Goal: Transaction & Acquisition: Purchase product/service

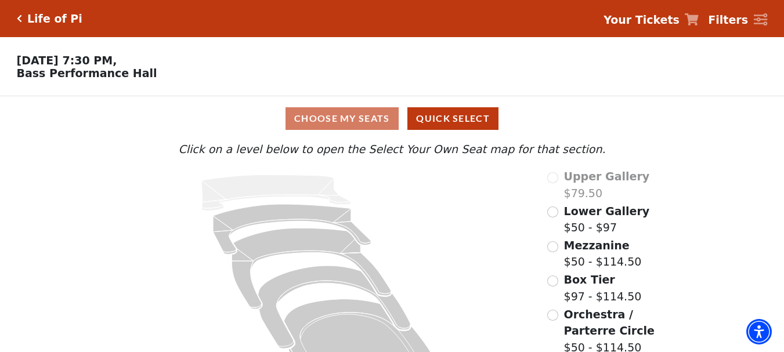
scroll to position [50, 0]
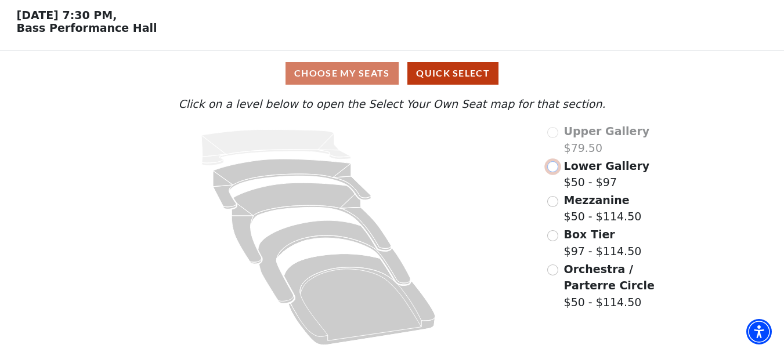
click at [552, 166] on input "Lower Gallery$50 - $97\a" at bounding box center [552, 166] width 11 height 11
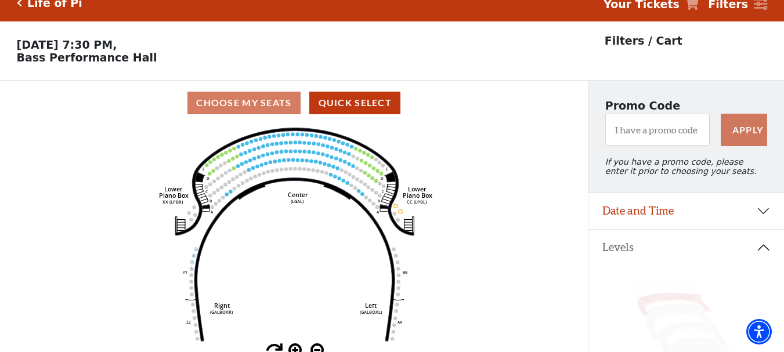
scroll to position [0, 0]
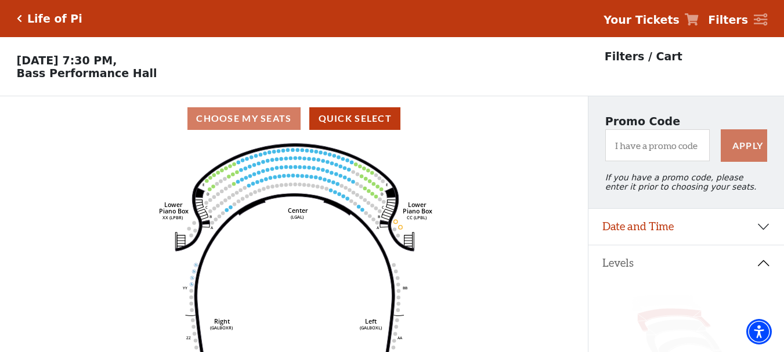
click at [260, 192] on circle at bounding box center [259, 190] width 3 height 3
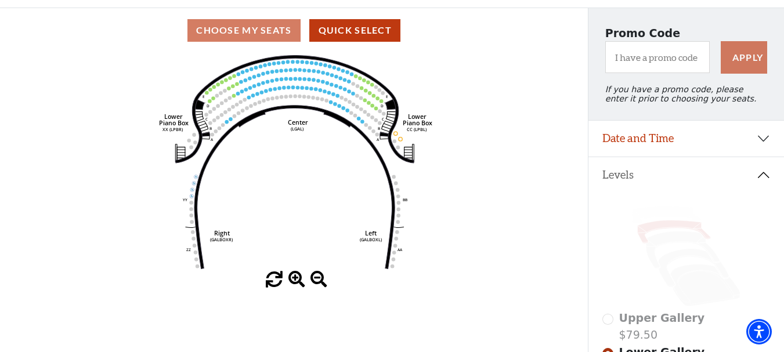
scroll to position [77, 0]
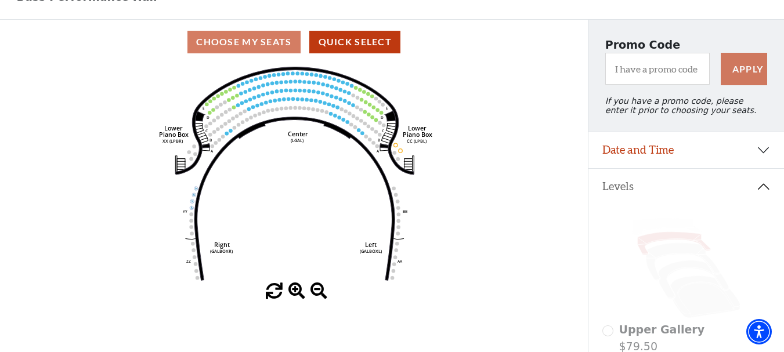
click at [296, 292] on span at bounding box center [296, 291] width 17 height 17
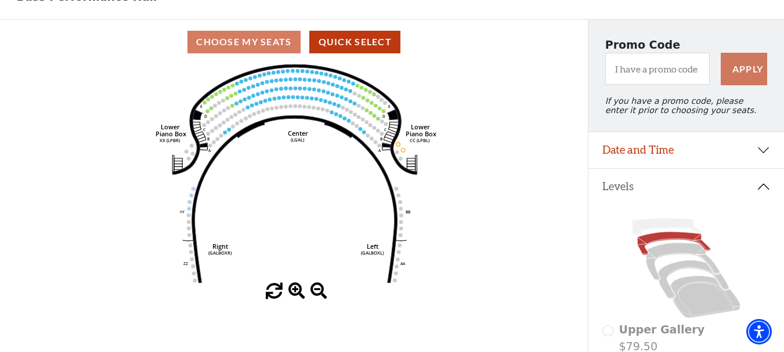
click at [296, 292] on span at bounding box center [296, 291] width 17 height 17
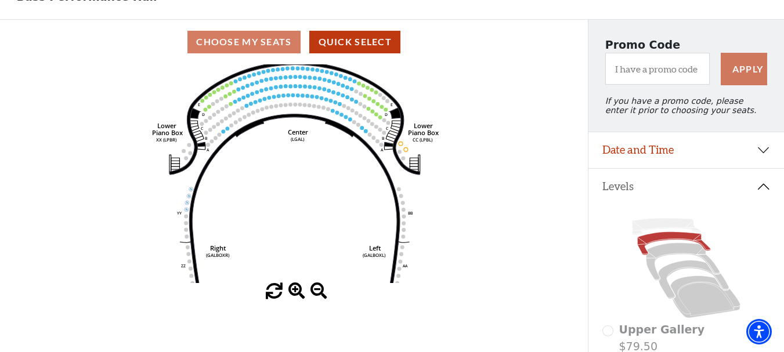
click at [296, 292] on span at bounding box center [296, 291] width 17 height 17
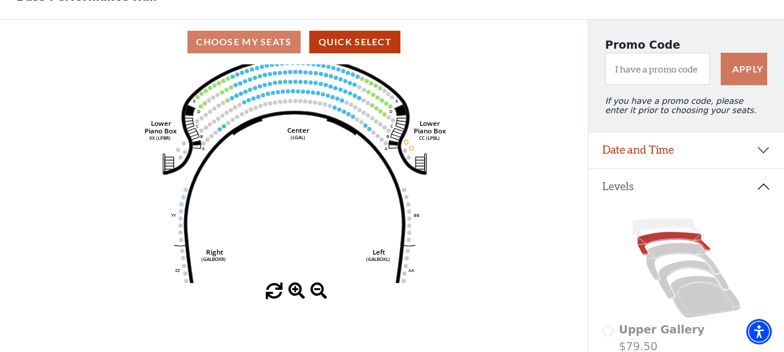
click at [296, 292] on span at bounding box center [296, 291] width 17 height 17
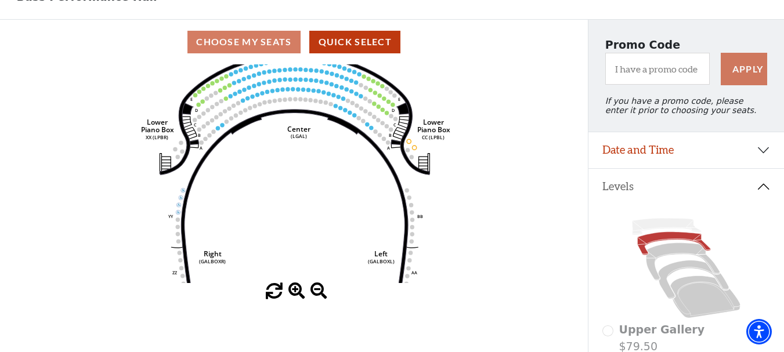
click at [296, 292] on span at bounding box center [296, 291] width 17 height 17
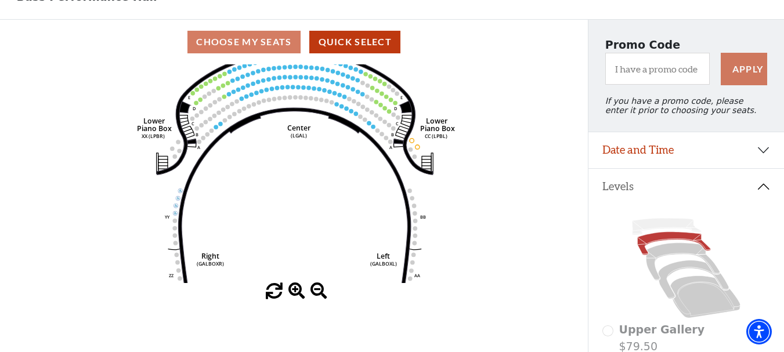
click at [296, 292] on span at bounding box center [296, 291] width 17 height 17
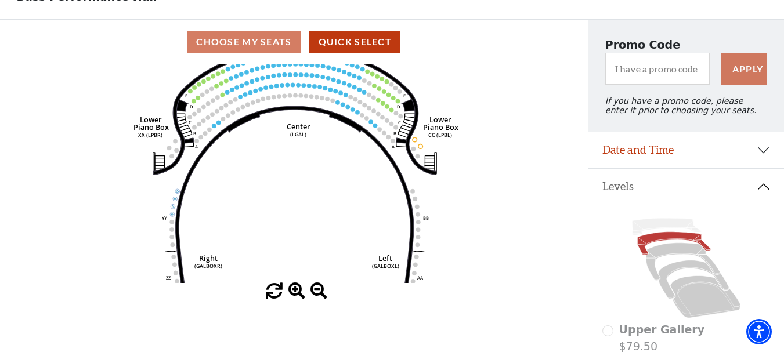
click at [296, 292] on span at bounding box center [296, 291] width 17 height 17
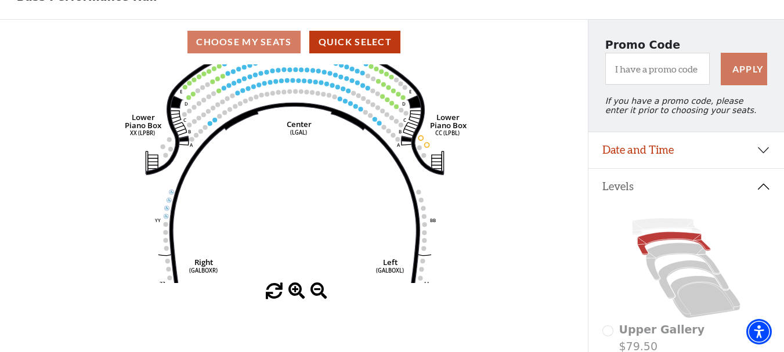
click at [296, 292] on span at bounding box center [296, 291] width 17 height 17
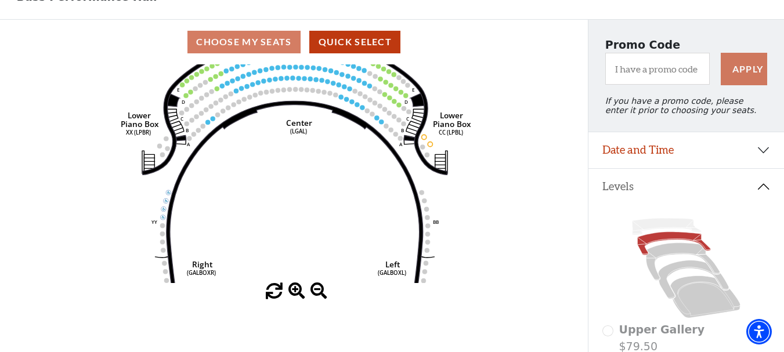
click at [296, 292] on span at bounding box center [296, 291] width 17 height 17
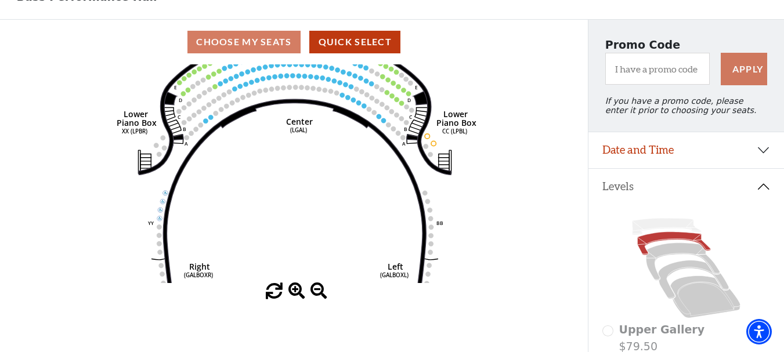
click at [296, 292] on span at bounding box center [296, 291] width 17 height 17
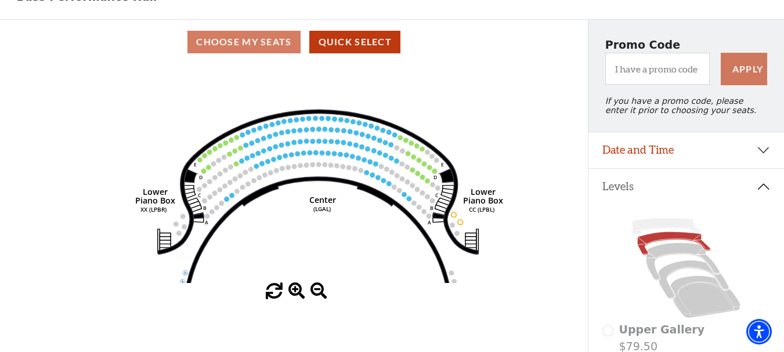
drag, startPoint x: 288, startPoint y: 214, endPoint x: 306, endPoint y: 291, distance: 78.8
click at [306, 291] on div "Current Level Lower Gallery Click on a level below to open the Select Your Own …" at bounding box center [294, 182] width 588 height 236
click at [291, 289] on span at bounding box center [296, 291] width 17 height 17
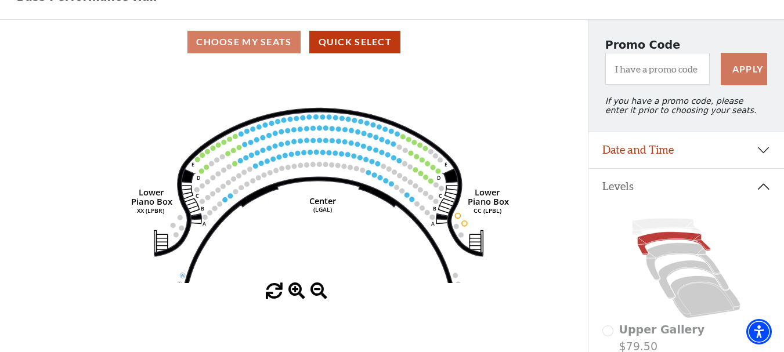
click at [291, 289] on span at bounding box center [296, 291] width 17 height 17
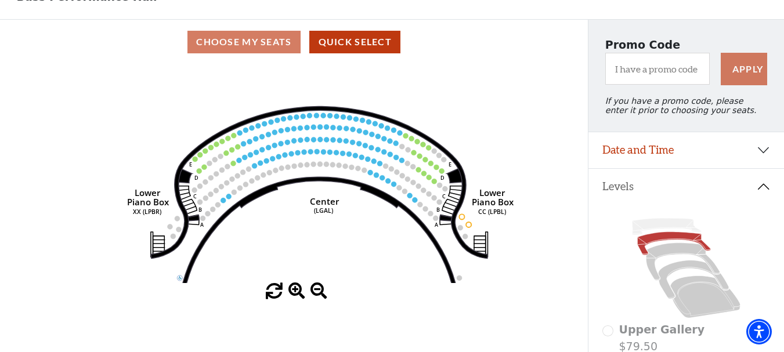
click at [291, 290] on span at bounding box center [296, 291] width 17 height 17
click at [291, 292] on span at bounding box center [296, 291] width 17 height 17
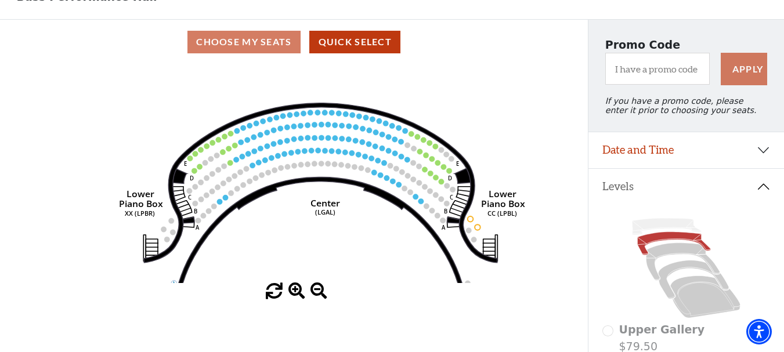
click at [291, 292] on span at bounding box center [296, 291] width 17 height 17
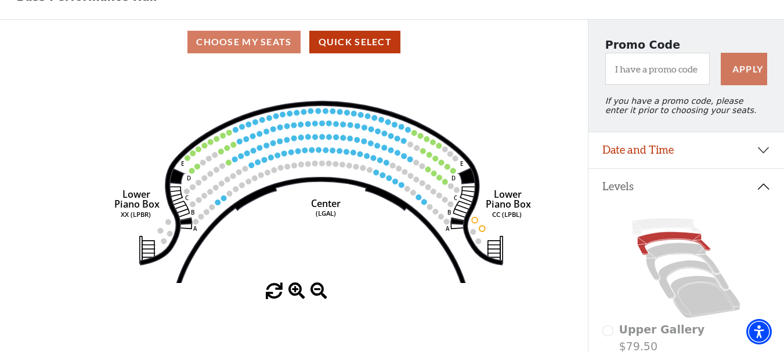
click at [291, 292] on span at bounding box center [296, 291] width 17 height 17
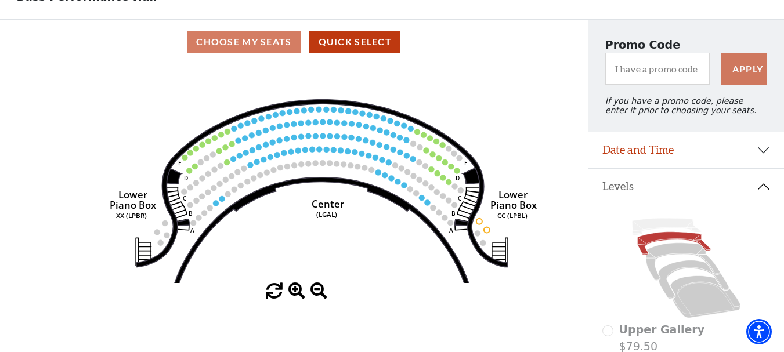
click at [291, 292] on span at bounding box center [296, 291] width 17 height 17
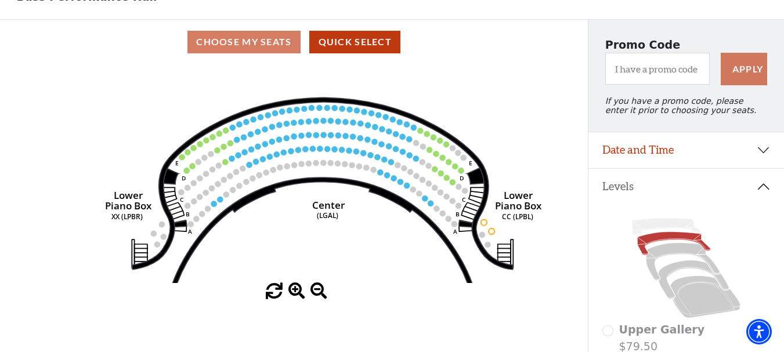
click at [291, 292] on span at bounding box center [296, 291] width 17 height 17
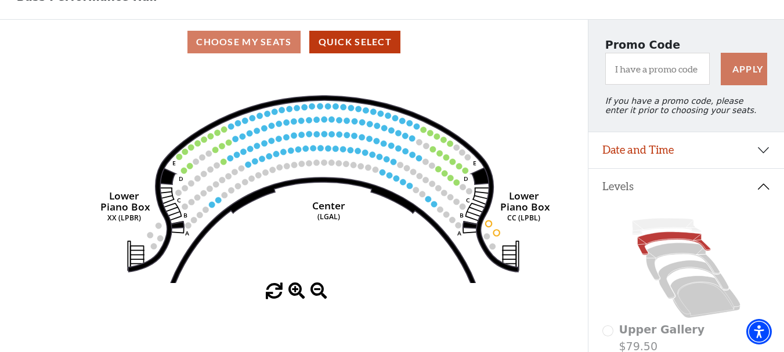
click at [291, 293] on span at bounding box center [296, 291] width 17 height 17
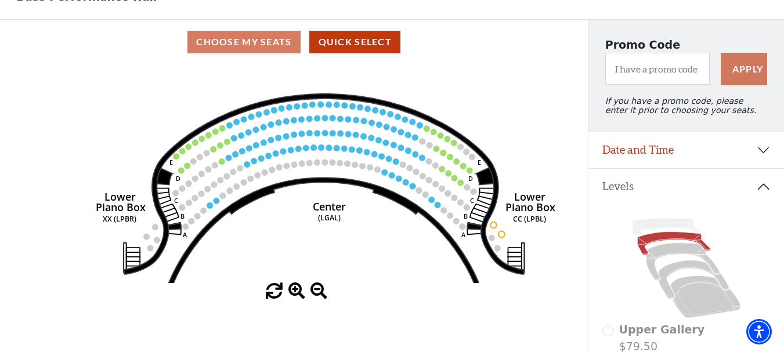
click at [334, 162] on icon "Right (GALBOXR) E D C B A E D C B A YY ZZ Left (GALBOXL) BB AA Center Lower Pia…" at bounding box center [294, 173] width 529 height 219
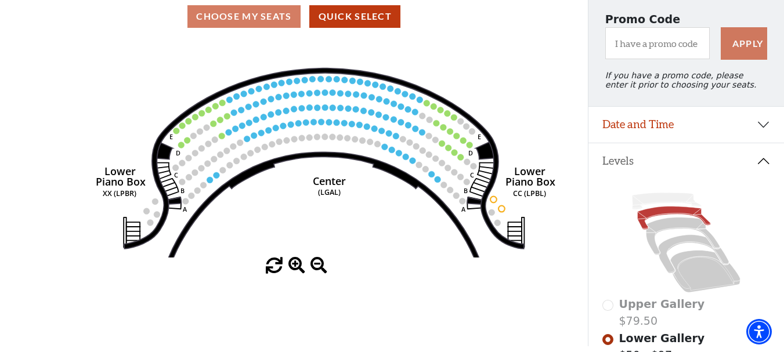
scroll to position [174, 0]
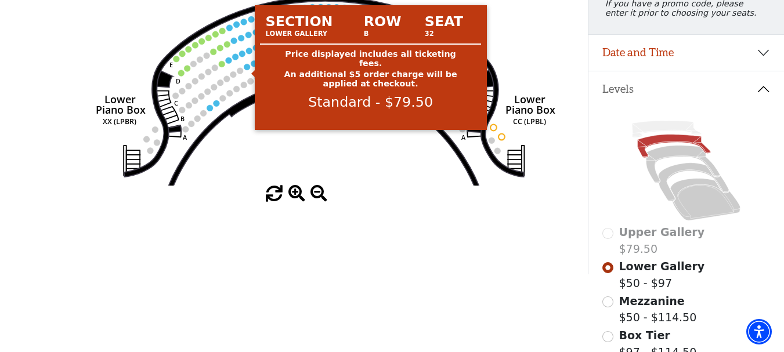
click at [247, 69] on circle at bounding box center [247, 67] width 6 height 6
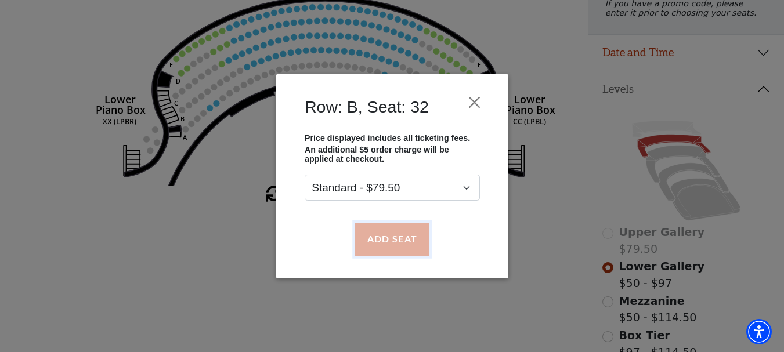
click at [390, 233] on button "Add Seat" at bounding box center [391, 239] width 74 height 32
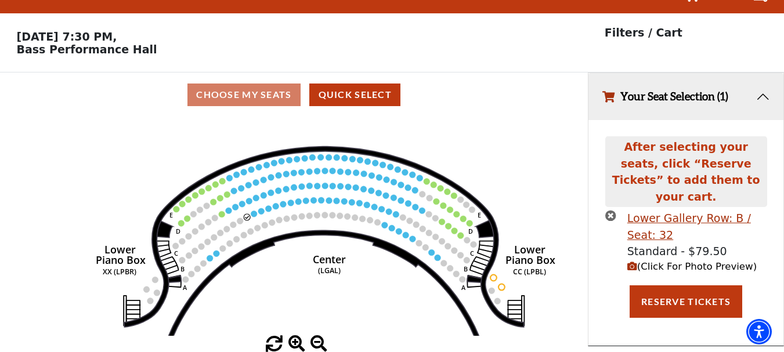
scroll to position [0, 0]
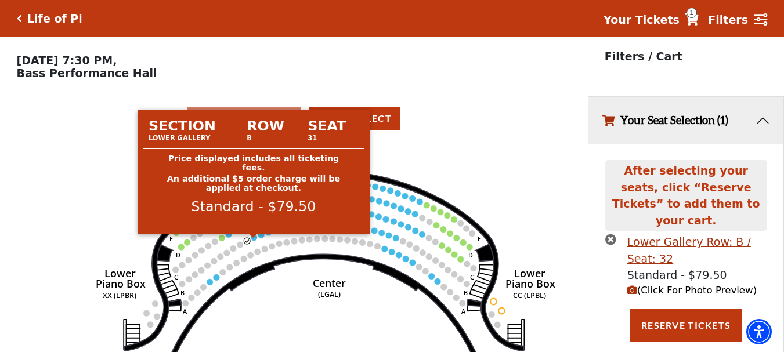
click at [253, 241] on circle at bounding box center [254, 237] width 6 height 6
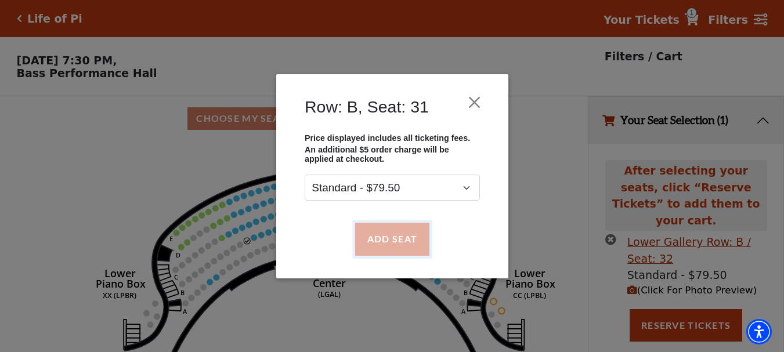
click at [397, 238] on button "Add Seat" at bounding box center [391, 239] width 74 height 32
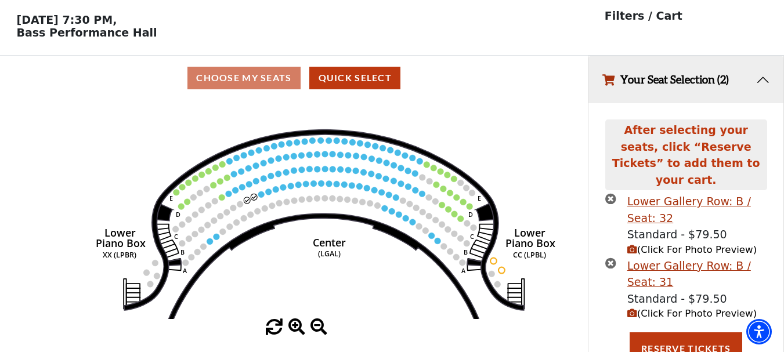
scroll to position [42, 0]
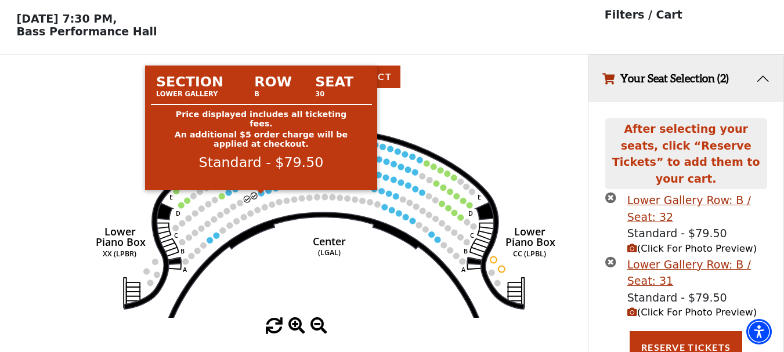
click at [260, 197] on circle at bounding box center [261, 193] width 6 height 6
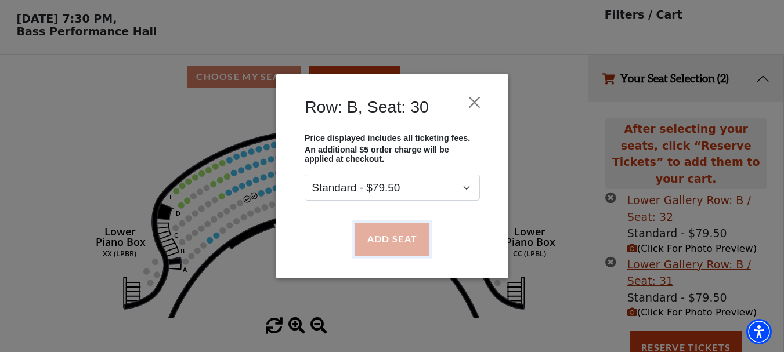
click at [394, 241] on button "Add Seat" at bounding box center [391, 239] width 74 height 32
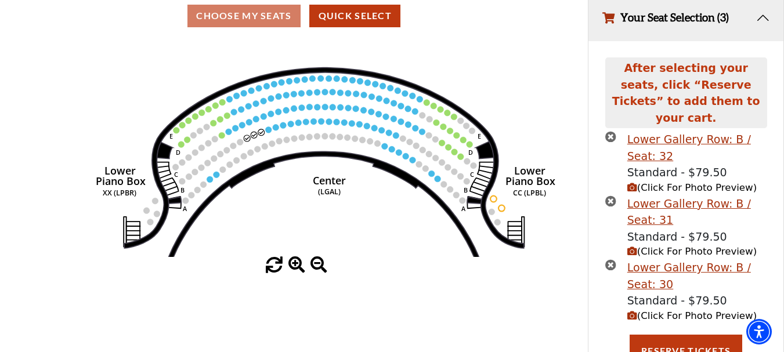
scroll to position [106, 0]
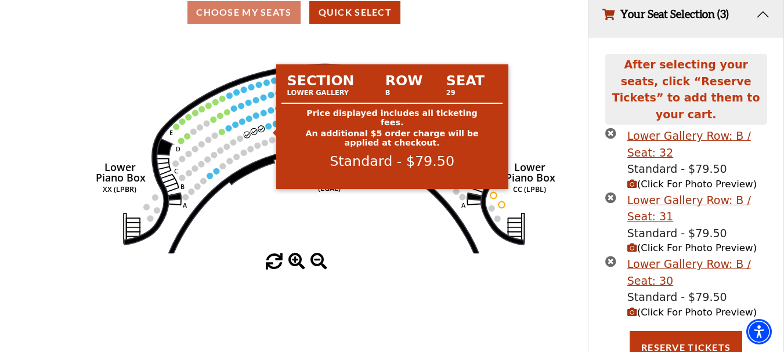
click at [266, 129] on circle at bounding box center [268, 126] width 6 height 6
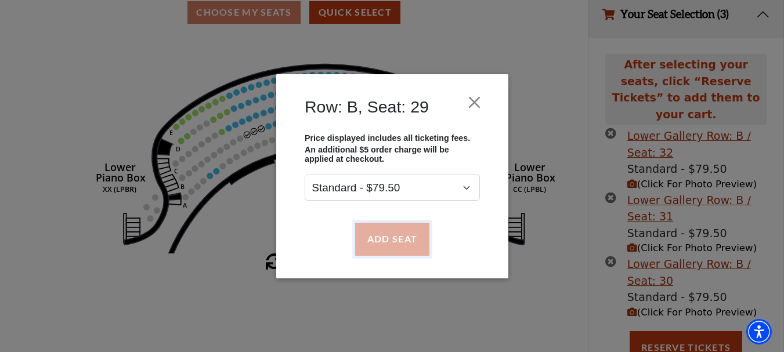
click at [393, 237] on button "Add Seat" at bounding box center [391, 239] width 74 height 32
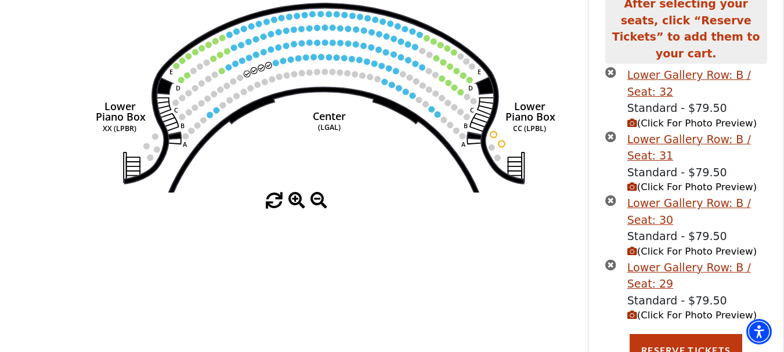
scroll to position [170, 0]
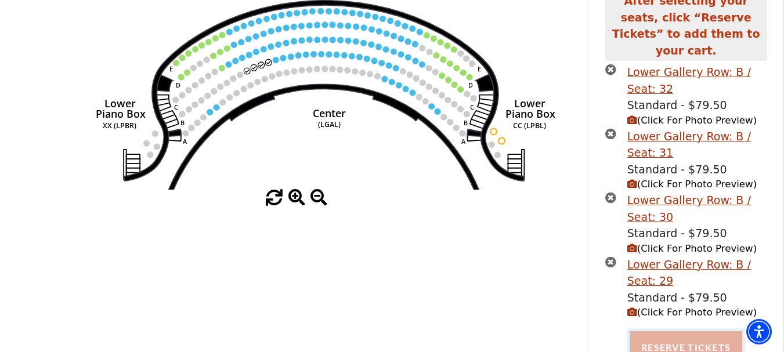
click at [687, 331] on button "Reserve Tickets" at bounding box center [685, 347] width 113 height 32
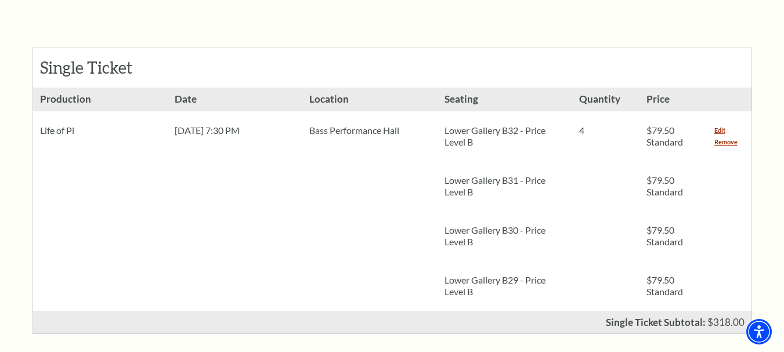
scroll to position [522, 0]
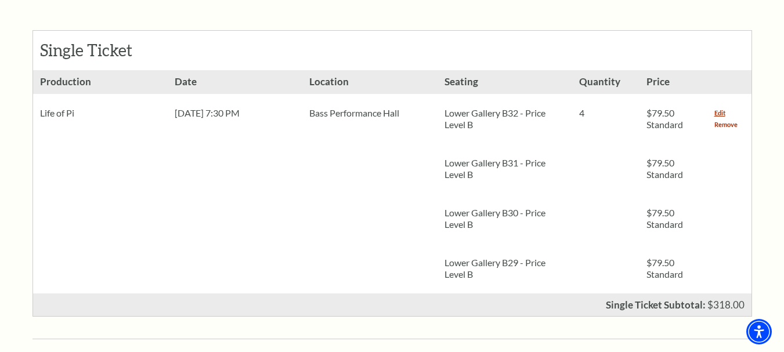
click at [722, 119] on link "Remove" at bounding box center [725, 125] width 23 height 12
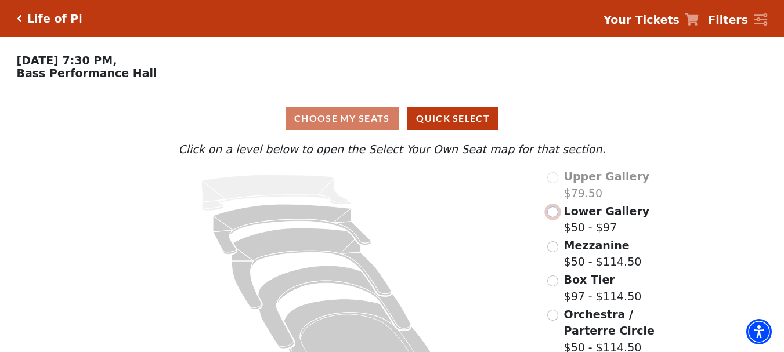
click at [553, 218] on input "Lower Gallery$50 - $97\a" at bounding box center [552, 212] width 11 height 11
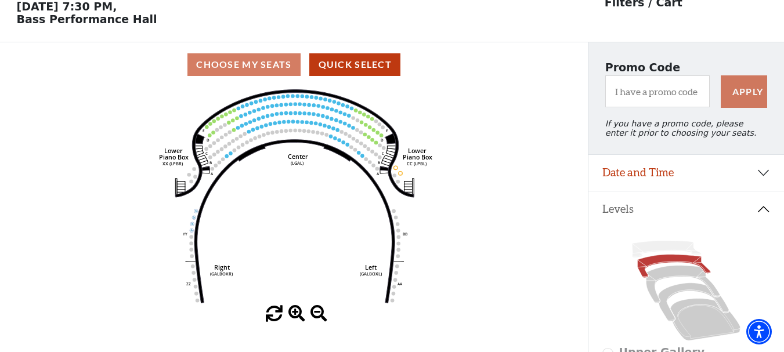
scroll to position [112, 0]
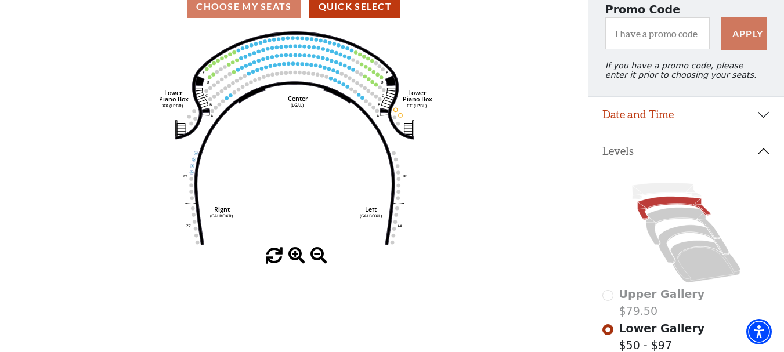
click at [298, 258] on span at bounding box center [296, 256] width 17 height 17
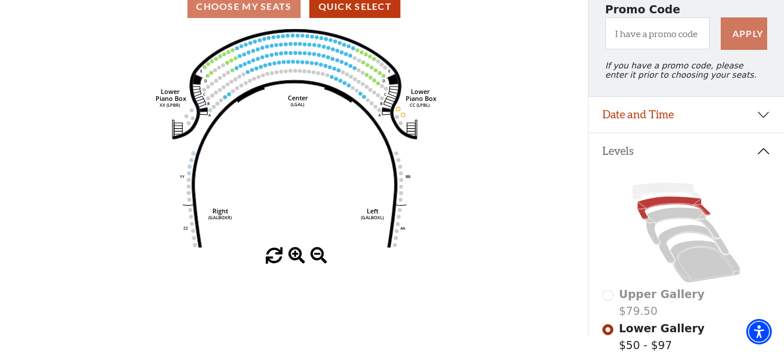
click at [298, 256] on span at bounding box center [296, 256] width 17 height 17
click at [298, 255] on span at bounding box center [296, 256] width 17 height 17
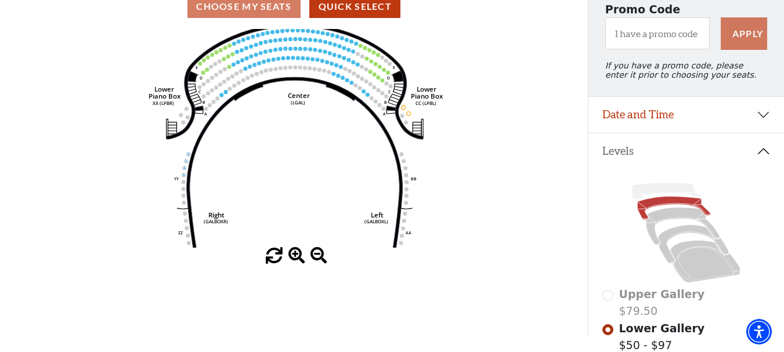
click at [298, 255] on span at bounding box center [296, 256] width 17 height 17
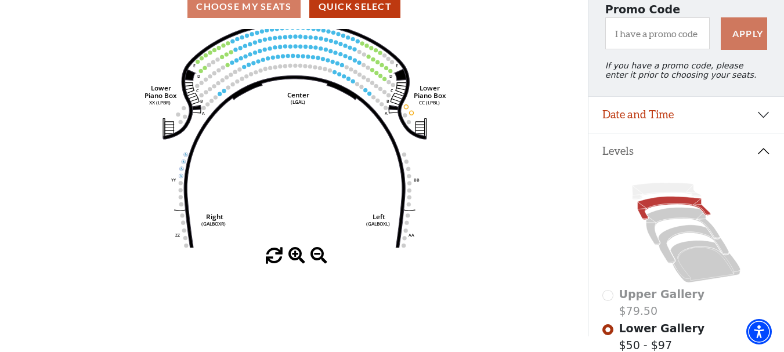
click at [298, 255] on span at bounding box center [296, 256] width 17 height 17
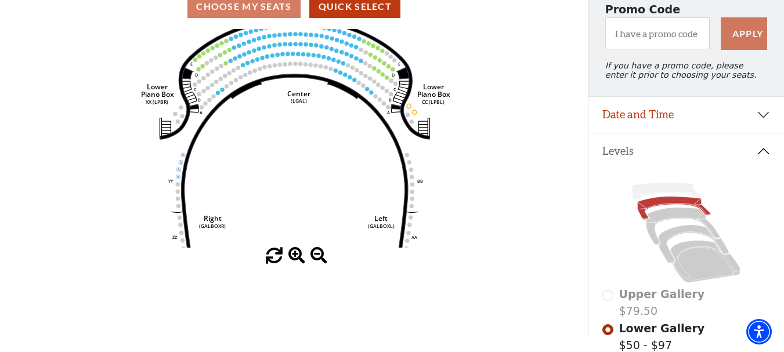
click at [298, 255] on span at bounding box center [296, 256] width 17 height 17
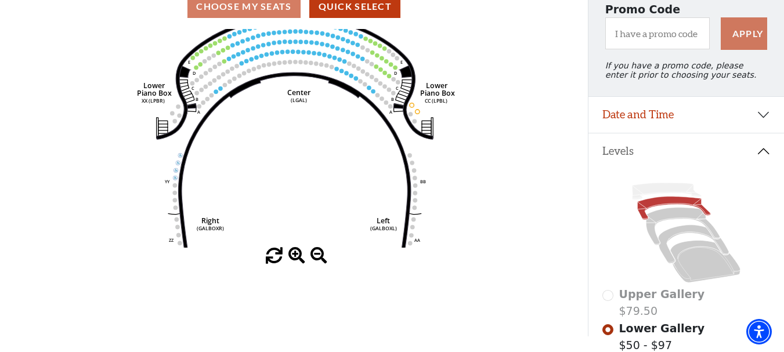
click at [298, 255] on span at bounding box center [296, 256] width 17 height 17
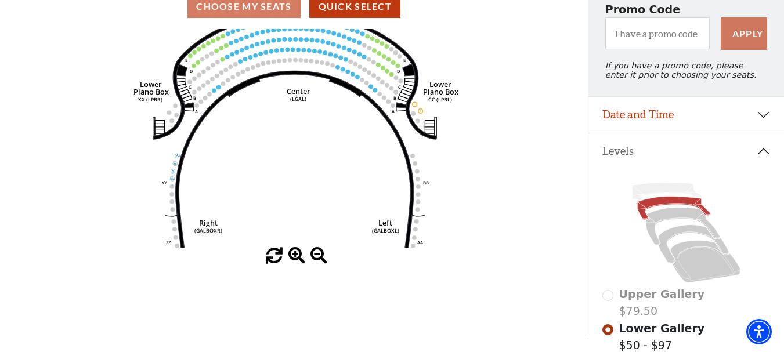
click at [298, 255] on span at bounding box center [296, 256] width 17 height 17
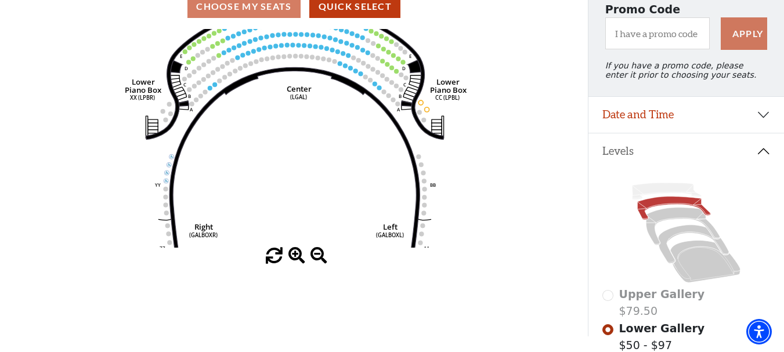
click at [298, 255] on span at bounding box center [296, 256] width 17 height 17
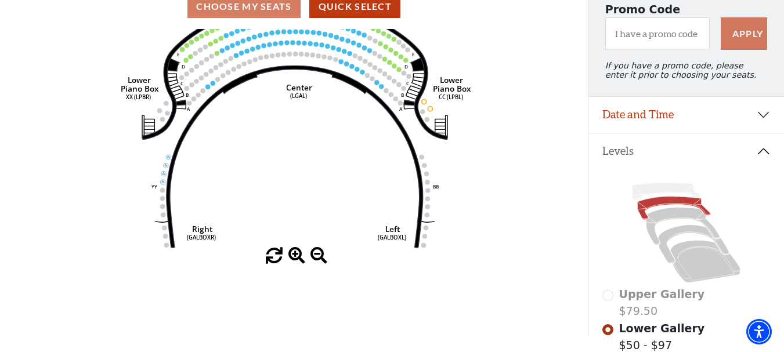
click at [298, 255] on span at bounding box center [296, 256] width 17 height 17
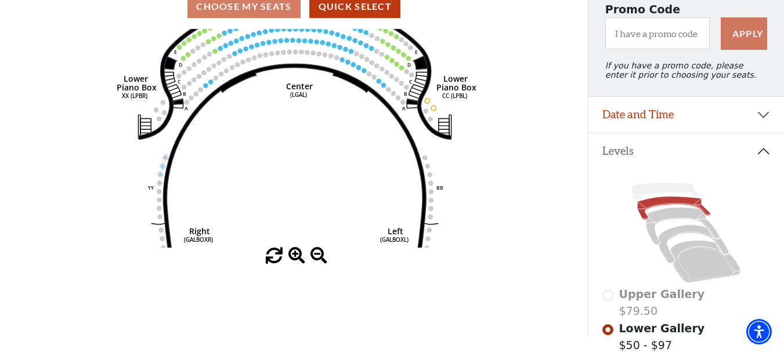
click at [298, 255] on span at bounding box center [296, 256] width 17 height 17
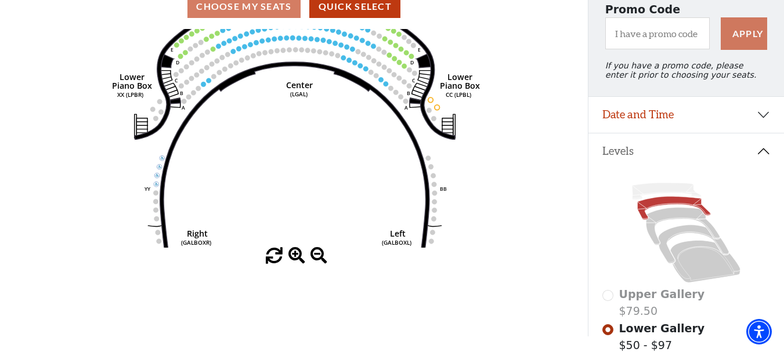
click at [298, 255] on span at bounding box center [296, 256] width 17 height 17
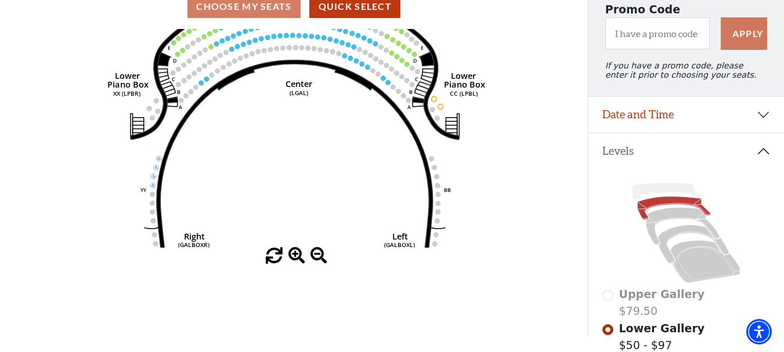
click at [298, 255] on span at bounding box center [296, 256] width 17 height 17
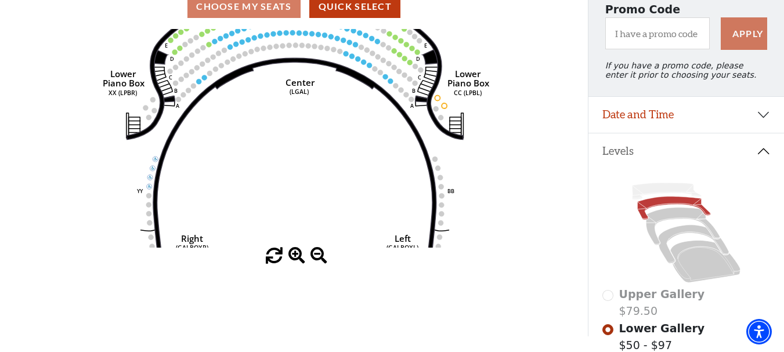
click at [298, 255] on span at bounding box center [296, 256] width 17 height 17
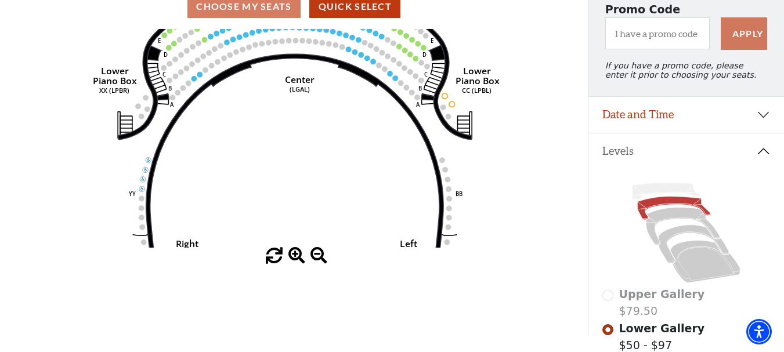
click at [298, 255] on span at bounding box center [296, 256] width 17 height 17
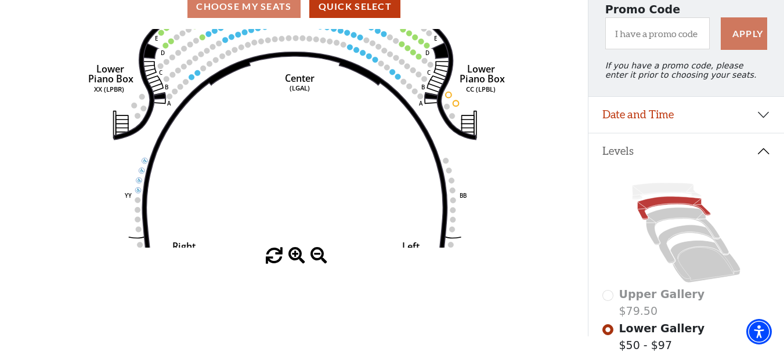
click at [298, 255] on span at bounding box center [296, 256] width 17 height 17
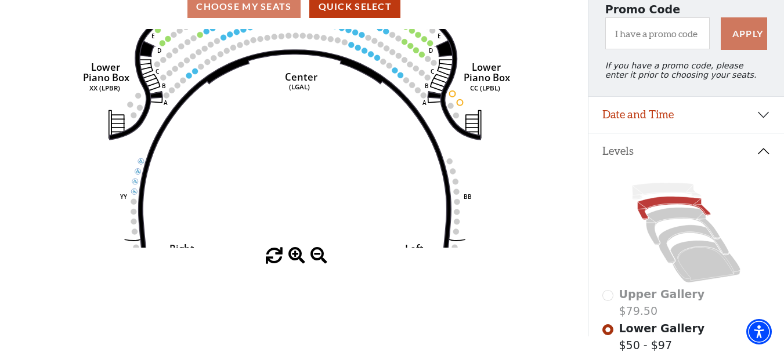
click at [298, 255] on span at bounding box center [296, 256] width 17 height 17
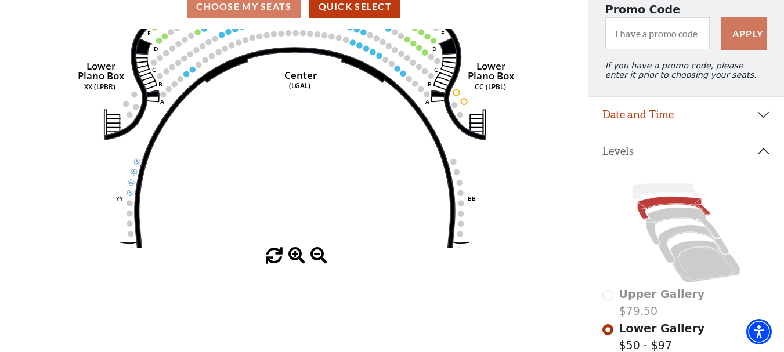
drag, startPoint x: 298, startPoint y: 255, endPoint x: 298, endPoint y: 200, distance: 54.5
click at [298, 255] on span at bounding box center [296, 256] width 17 height 17
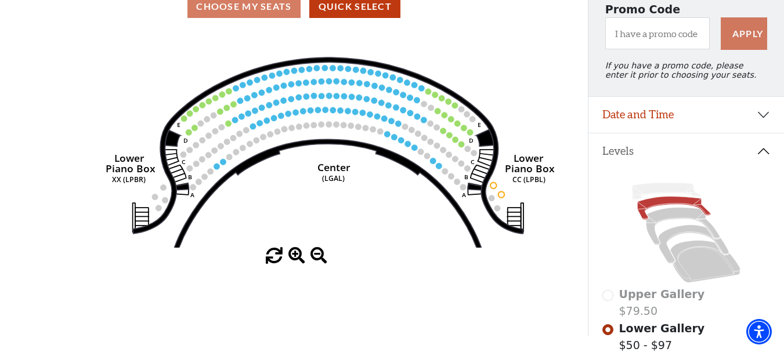
drag, startPoint x: 317, startPoint y: 119, endPoint x: 357, endPoint y: 231, distance: 119.1
click at [357, 231] on icon "Right (GALBOXR) E D C B A E D C B A YY ZZ Left (GALBOXL) BB AA Center Lower Pia…" at bounding box center [294, 138] width 529 height 219
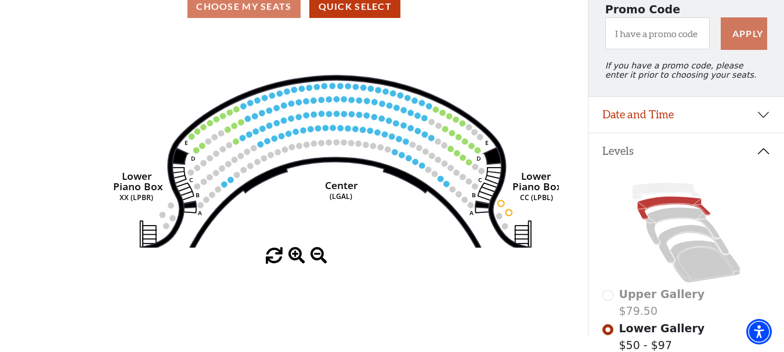
click at [294, 257] on span at bounding box center [296, 256] width 17 height 17
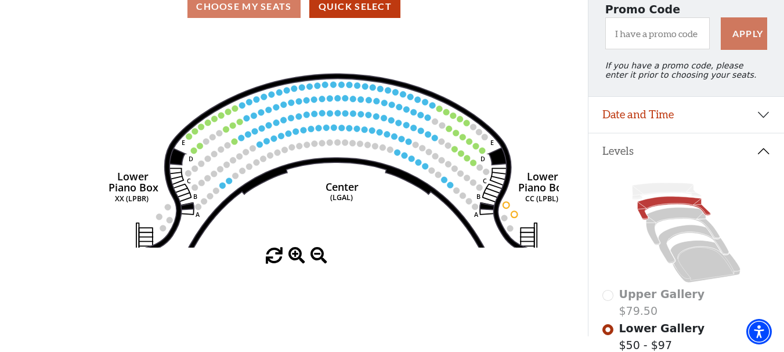
click at [294, 257] on span at bounding box center [296, 256] width 17 height 17
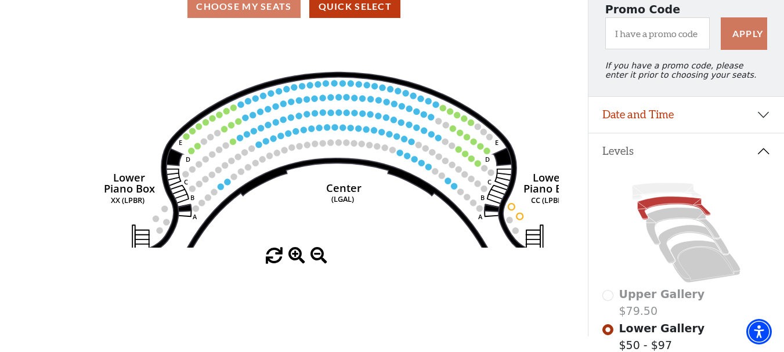
click at [294, 257] on span at bounding box center [296, 256] width 17 height 17
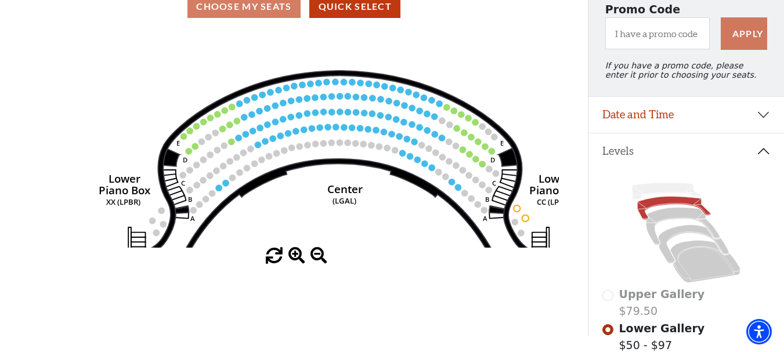
click at [294, 257] on span at bounding box center [296, 256] width 17 height 17
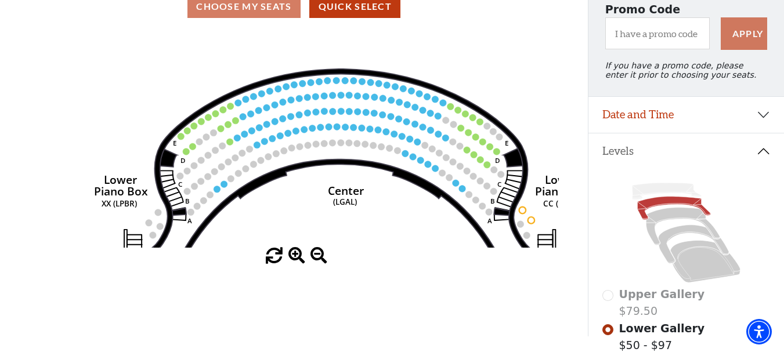
click at [294, 257] on span at bounding box center [296, 256] width 17 height 17
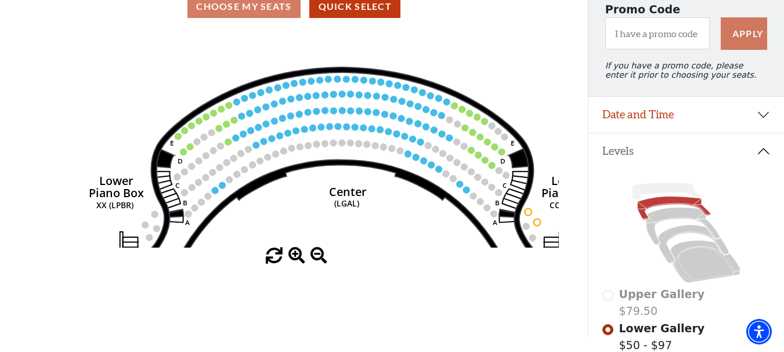
click at [294, 257] on span at bounding box center [296, 256] width 17 height 17
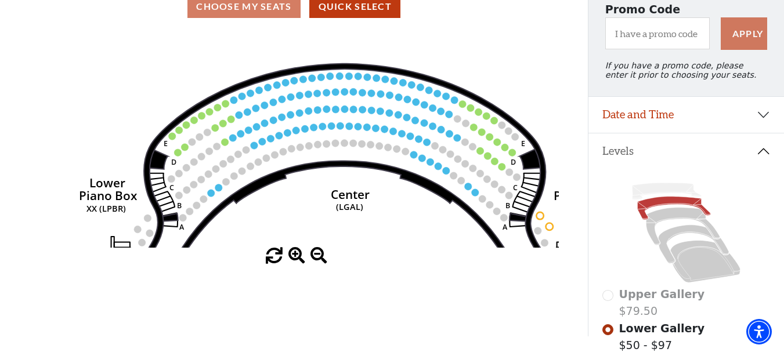
click at [294, 257] on span at bounding box center [296, 256] width 17 height 17
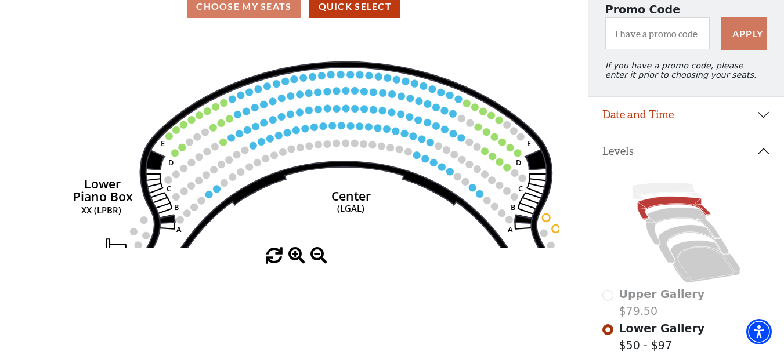
click at [294, 257] on span at bounding box center [296, 256] width 17 height 17
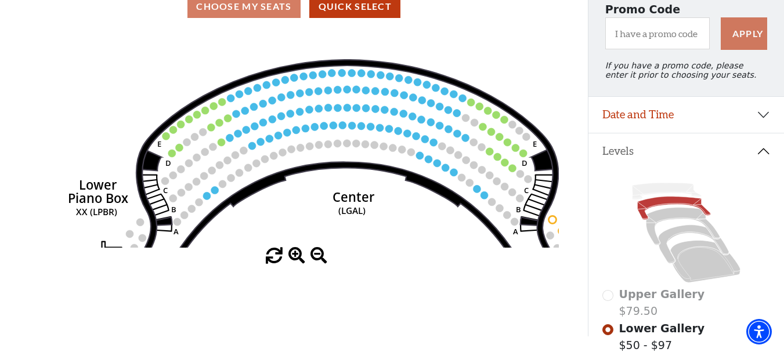
click at [294, 257] on span at bounding box center [296, 256] width 17 height 17
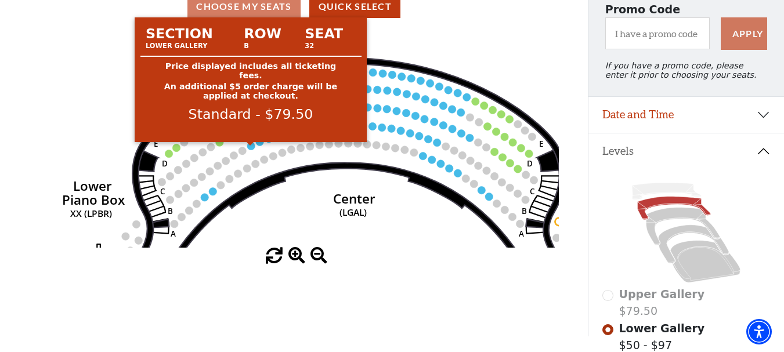
click at [251, 150] on circle at bounding box center [251, 146] width 8 height 8
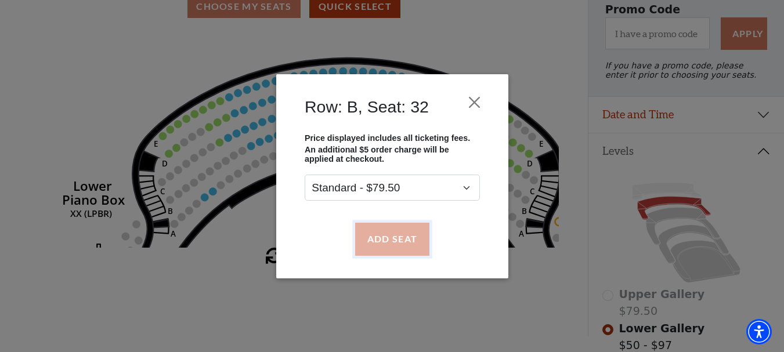
click at [400, 228] on button "Add Seat" at bounding box center [391, 239] width 74 height 32
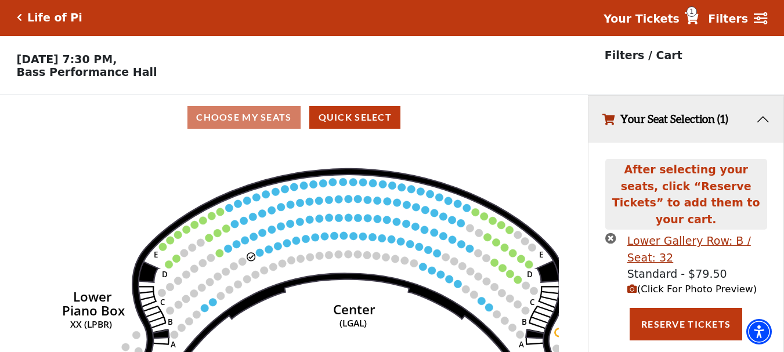
scroll to position [0, 0]
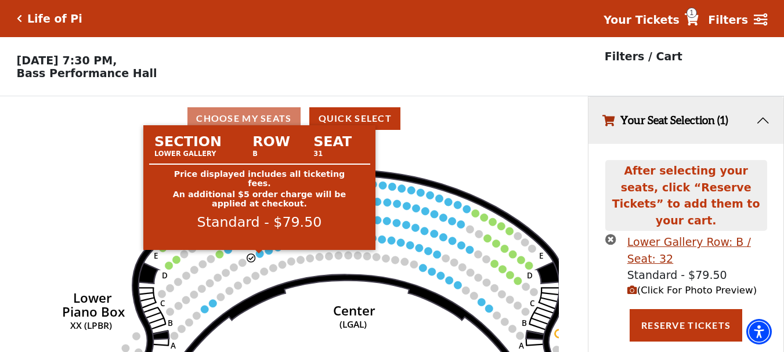
click at [260, 258] on circle at bounding box center [260, 254] width 8 height 8
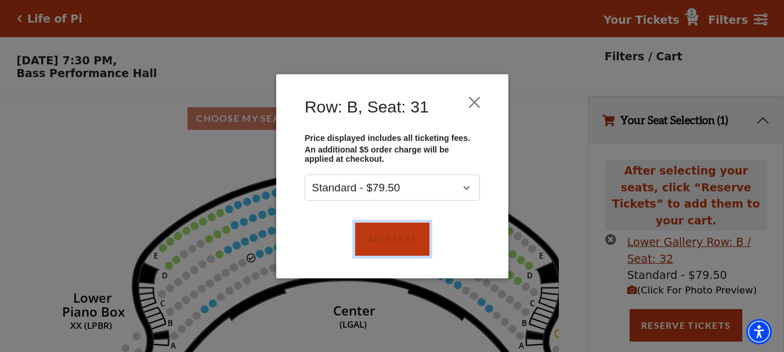
drag, startPoint x: 378, startPoint y: 230, endPoint x: 390, endPoint y: 222, distance: 14.8
click at [389, 224] on button "Add Seat" at bounding box center [391, 239] width 74 height 32
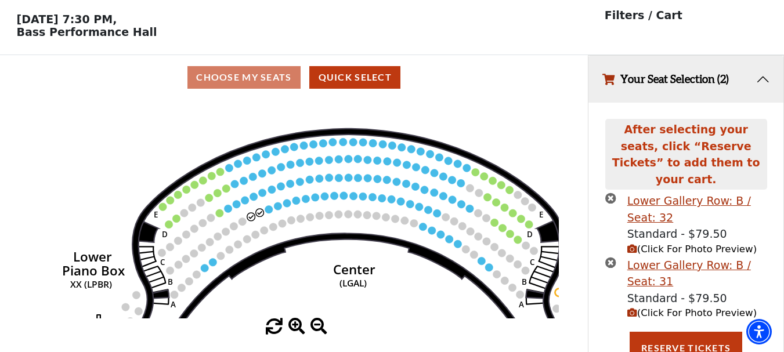
scroll to position [42, 0]
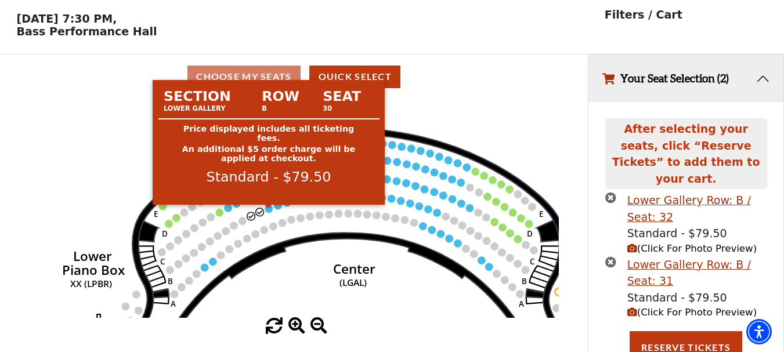
click at [266, 212] on circle at bounding box center [269, 209] width 8 height 8
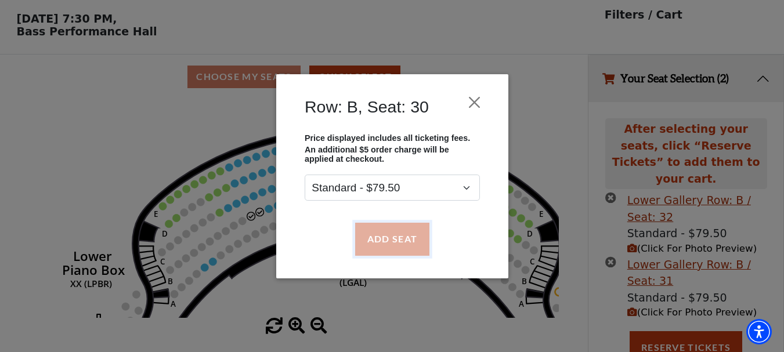
click at [392, 234] on button "Add Seat" at bounding box center [391, 239] width 74 height 32
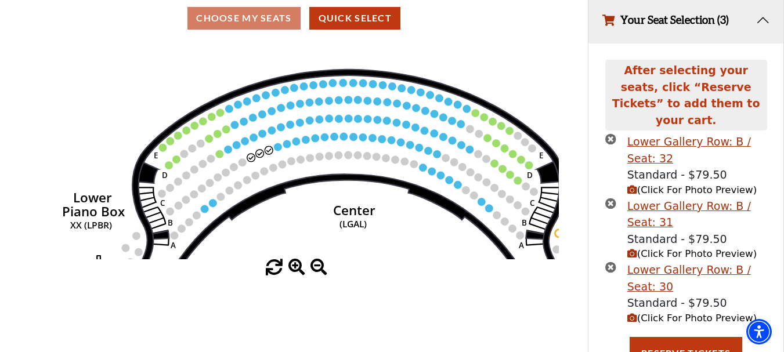
scroll to position [106, 0]
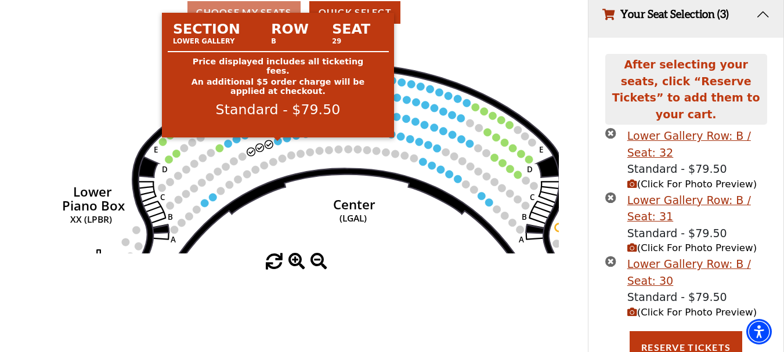
click at [275, 144] on circle at bounding box center [278, 141] width 8 height 8
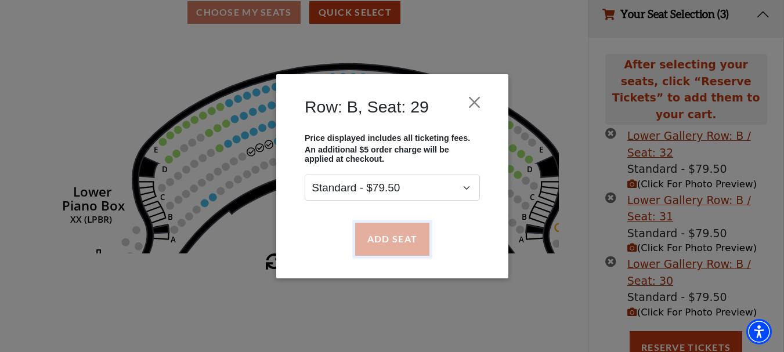
click at [387, 237] on button "Add Seat" at bounding box center [391, 239] width 74 height 32
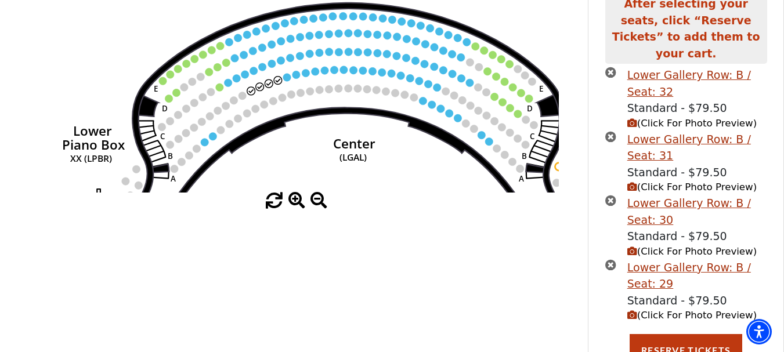
scroll to position [170, 0]
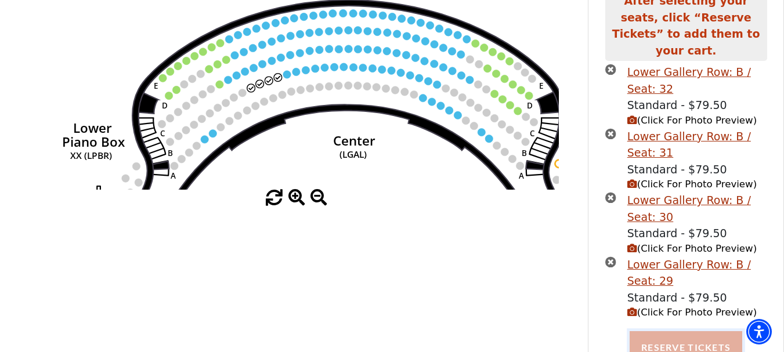
click at [707, 339] on button "Reserve Tickets" at bounding box center [685, 347] width 113 height 32
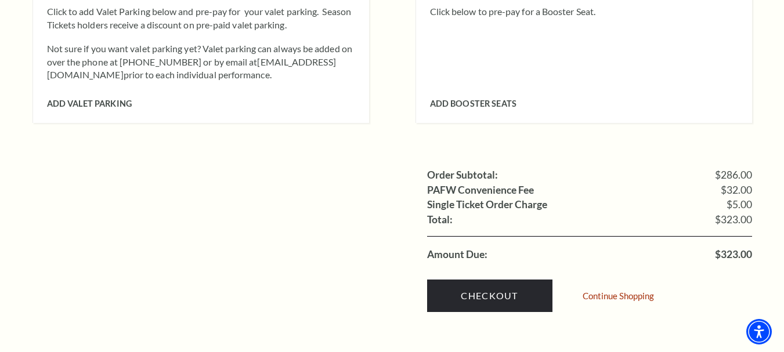
scroll to position [1102, 0]
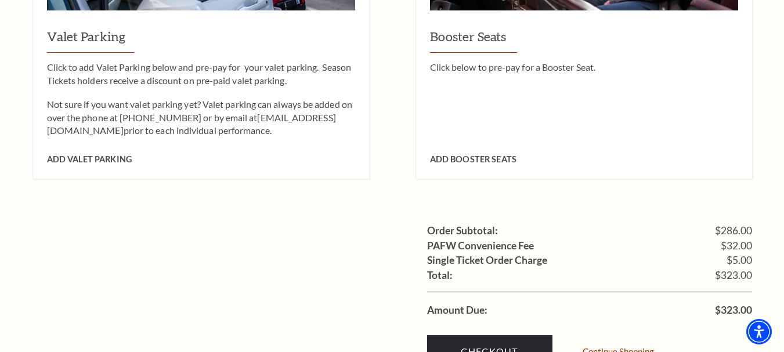
click at [740, 305] on span "$323.00" at bounding box center [733, 310] width 37 height 10
copy span "323.00"
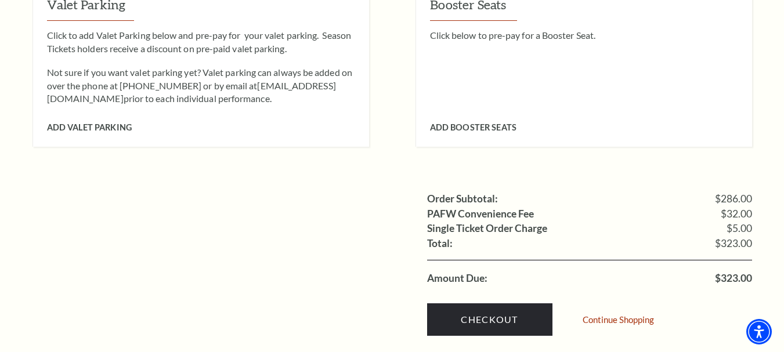
scroll to position [1099, 0]
